Goal: Download file/media

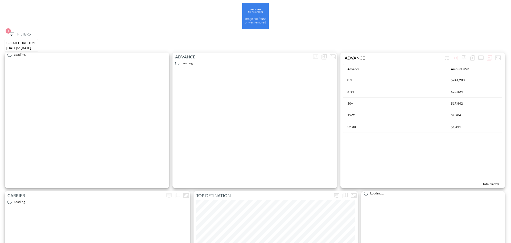
click at [26, 29] on button "1 Filters" at bounding box center [19, 34] width 27 height 10
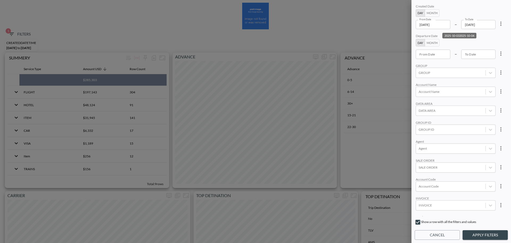
click at [446, 27] on input "[DATE]" at bounding box center [433, 24] width 35 height 9
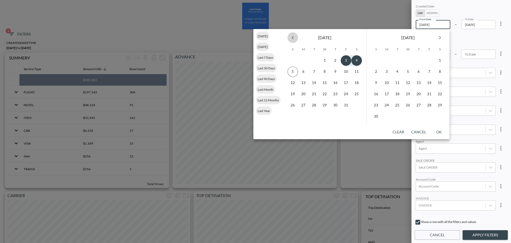
click at [289, 39] on button "Previous month" at bounding box center [293, 37] width 11 height 11
click at [288, 38] on button "Previous month" at bounding box center [293, 37] width 11 height 11
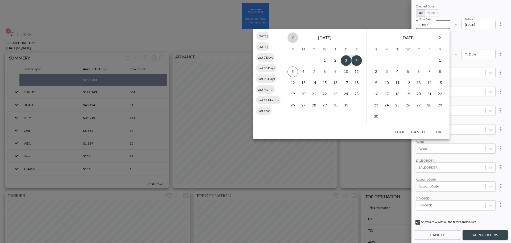
click at [288, 38] on button "Previous month" at bounding box center [293, 37] width 11 height 11
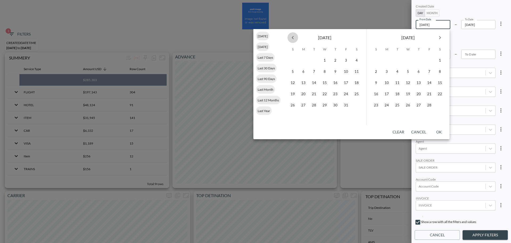
click at [288, 38] on button "Previous month" at bounding box center [293, 37] width 11 height 11
click at [437, 39] on icon "Next month" at bounding box center [440, 37] width 6 height 6
click at [407, 61] on button "1" at bounding box center [408, 60] width 11 height 11
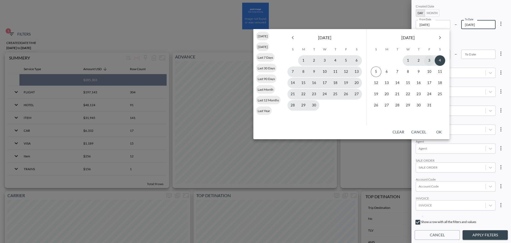
click at [435, 62] on button "3" at bounding box center [429, 60] width 11 height 11
click at [438, 61] on button "4" at bounding box center [440, 60] width 11 height 11
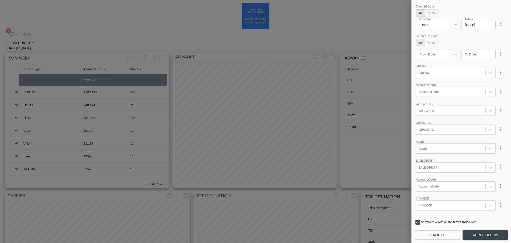
type input "[DATE]"
click at [489, 25] on input "YYYY-MM-DD" at bounding box center [479, 24] width 35 height 9
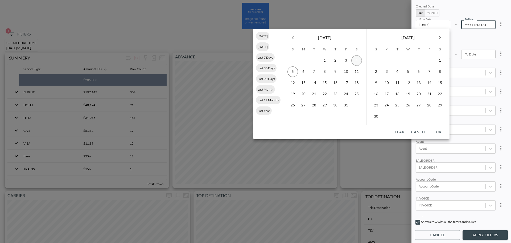
click at [357, 58] on button "4" at bounding box center [357, 60] width 11 height 11
type input "[DATE]"
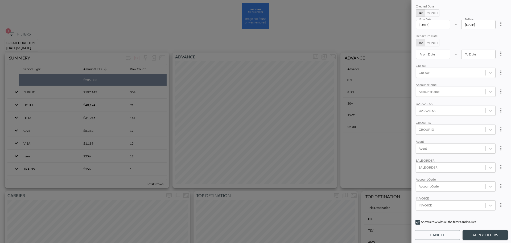
click at [446, 25] on input "[DATE]" at bounding box center [433, 24] width 35 height 9
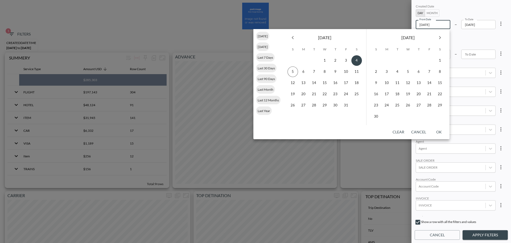
click at [289, 39] on button "Previous month" at bounding box center [293, 37] width 11 height 11
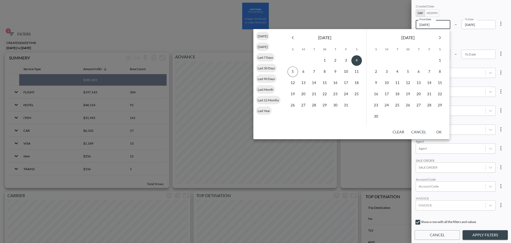
click at [289, 39] on button "Previous month" at bounding box center [293, 37] width 11 height 11
click at [329, 59] on button "1" at bounding box center [325, 60] width 11 height 11
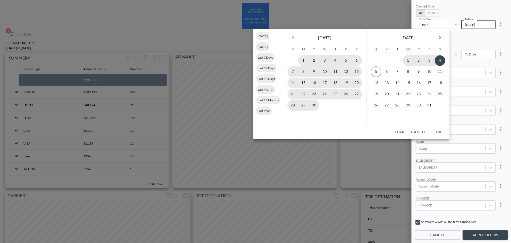
type input "[DATE]"
click at [438, 62] on button "4" at bounding box center [440, 60] width 11 height 11
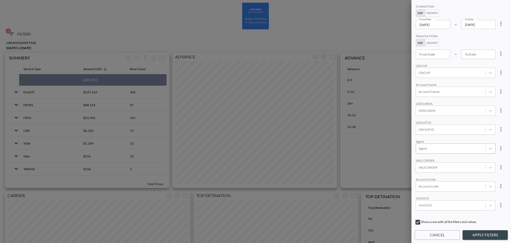
scroll to position [53, 0]
click at [432, 131] on div at bounding box center [451, 132] width 64 height 5
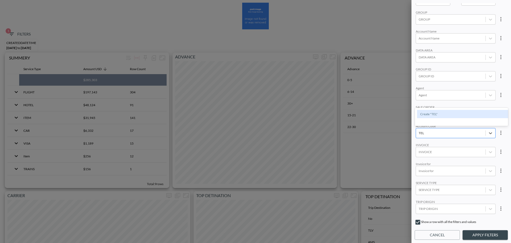
type input "TELA"
click at [456, 116] on div "Create "TELA"" at bounding box center [463, 114] width 93 height 8
click at [437, 136] on div "TELA" at bounding box center [451, 132] width 70 height 7
click at [439, 135] on div "TELA" at bounding box center [459, 132] width 48 height 5
click at [421, 116] on div "Create "TELN"" at bounding box center [463, 114] width 93 height 8
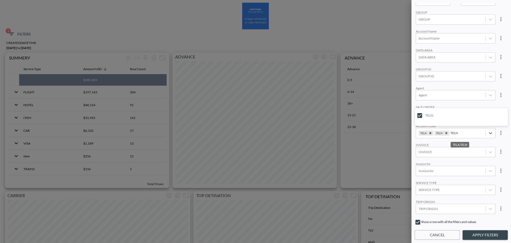
type input "TELN"
click at [468, 84] on div "Created Date Day Month From Date [DATE] From Date – To Date [DATE] To Date Depa…" at bounding box center [461, 109] width 93 height 213
click at [433, 171] on div at bounding box center [451, 171] width 64 height 5
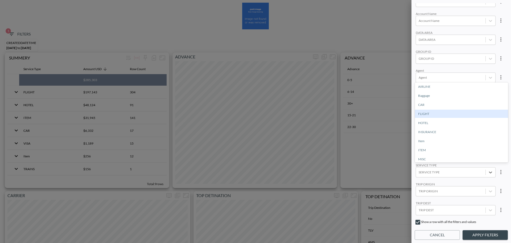
click at [435, 116] on div "FLIGHT" at bounding box center [461, 113] width 93 height 8
click at [479, 231] on button "Apply Filters" at bounding box center [485, 235] width 45 height 10
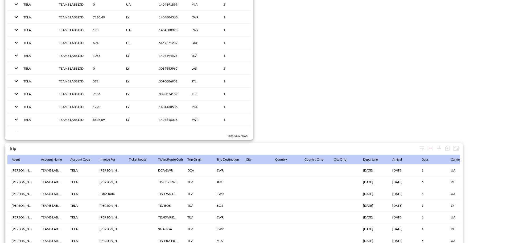
scroll to position [823, 0]
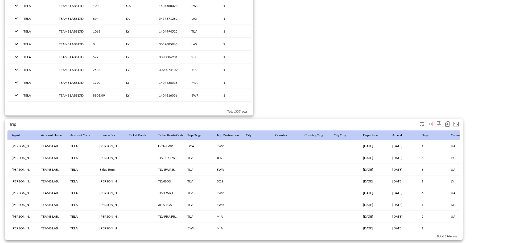
click at [445, 121] on icon "button" at bounding box center [447, 124] width 6 height 6
click at [409, 130] on li "Download CSV ( 396 Rows )" at bounding box center [418, 133] width 65 height 10
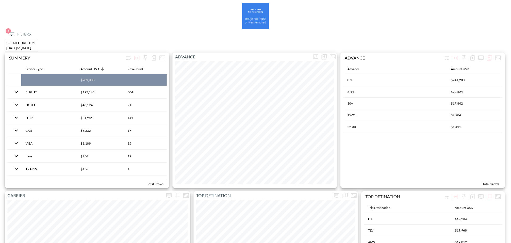
click at [15, 32] on span "1 Filters" at bounding box center [19, 34] width 22 height 7
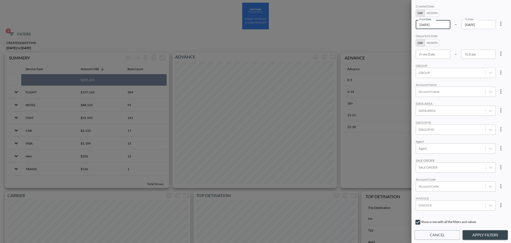
click at [447, 25] on input "[DATE]" at bounding box center [433, 24] width 35 height 9
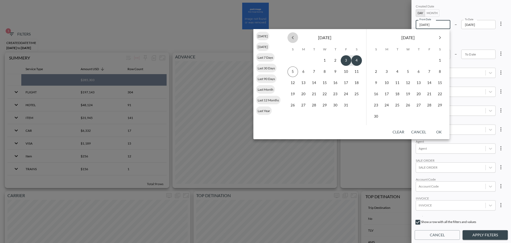
click at [293, 38] on icon "Previous month" at bounding box center [293, 37] width 6 height 6
click at [308, 58] on button "1" at bounding box center [303, 60] width 11 height 11
type input "2025-09-01"
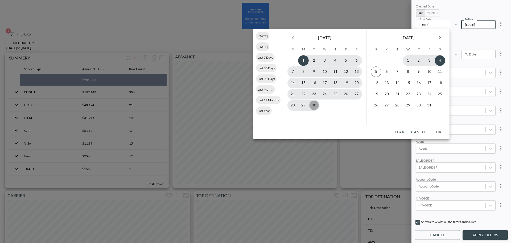
click at [315, 105] on button "30" at bounding box center [314, 105] width 11 height 11
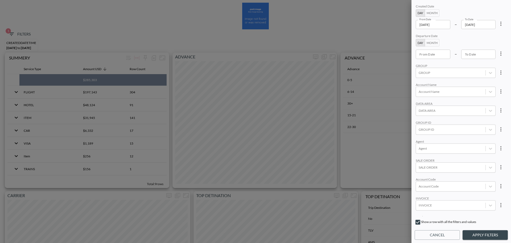
type input "2025-09-30"
click at [426, 128] on div at bounding box center [451, 129] width 64 height 5
type input "r"
click at [418, 102] on input "RIBBON" at bounding box center [419, 102] width 11 height 11
type input "RIBB"
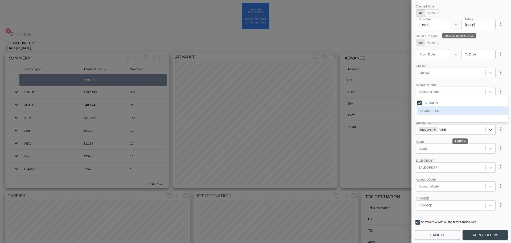
click at [441, 81] on div "Created Date Day Month From Date 2025-09-01 From Date – To Date 2025-09-30 To D…" at bounding box center [461, 109] width 93 height 213
click at [479, 229] on div "Created Date Day Month From Date 2025-09-01 From Date – To Date 2025-09-30 To D…" at bounding box center [462, 121] width 100 height 243
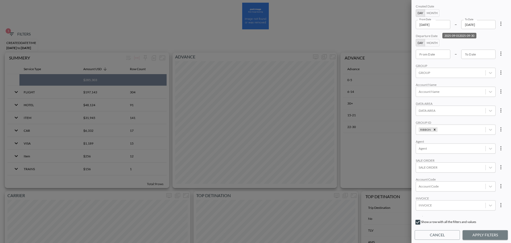
click at [480, 230] on button "Apply Filters" at bounding box center [485, 235] width 45 height 10
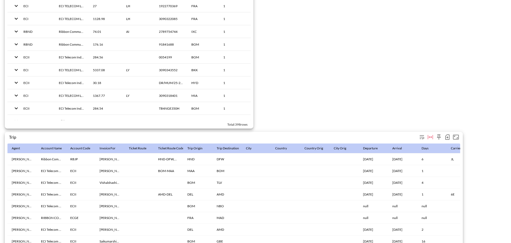
scroll to position [823, 0]
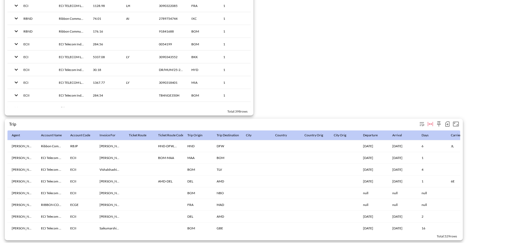
click at [451, 120] on button "button" at bounding box center [447, 124] width 9 height 9
click at [430, 131] on li "Download CSV ( 529 Rows )" at bounding box center [418, 133] width 65 height 10
